Goal: Transaction & Acquisition: Download file/media

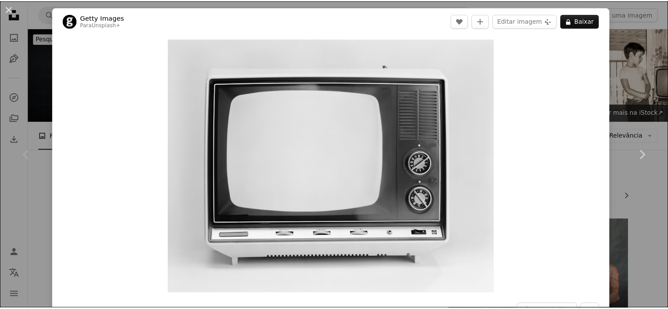
scroll to position [107, 0]
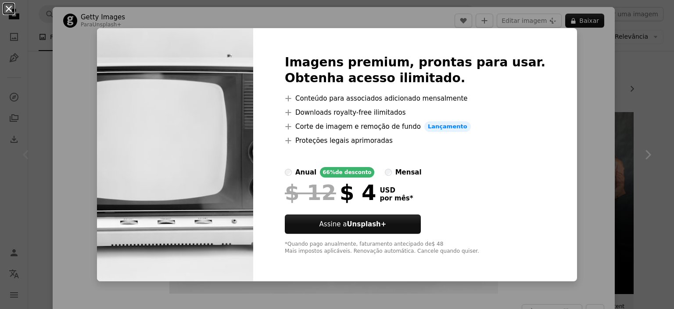
click at [7, 14] on button "An X shape" at bounding box center [9, 9] width 11 height 11
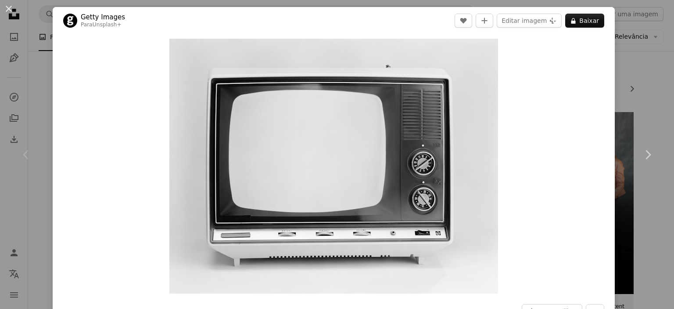
click at [7, 14] on button "An X shape" at bounding box center [9, 9] width 11 height 11
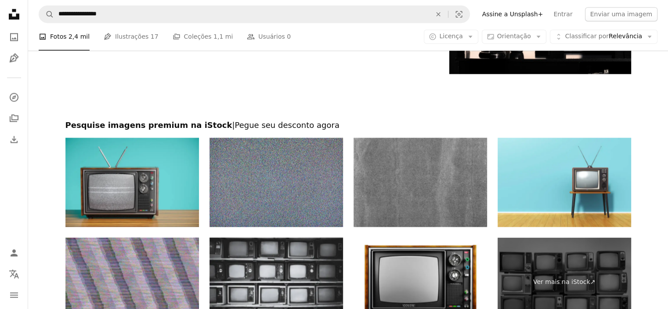
scroll to position [1580, 0]
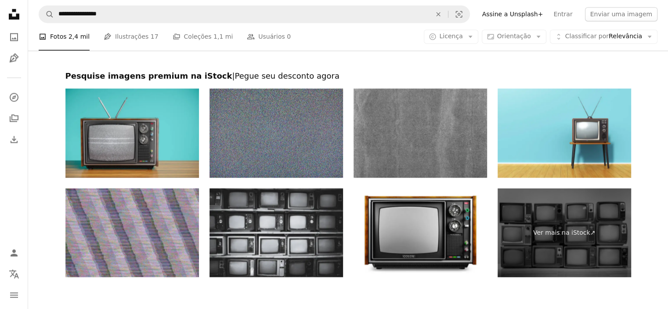
click at [319, 114] on img at bounding box center [275, 132] width 133 height 89
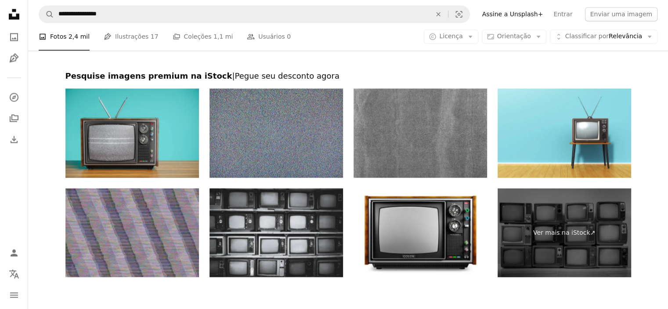
click at [142, 219] on img at bounding box center [131, 232] width 133 height 89
